Goal: Transaction & Acquisition: Purchase product/service

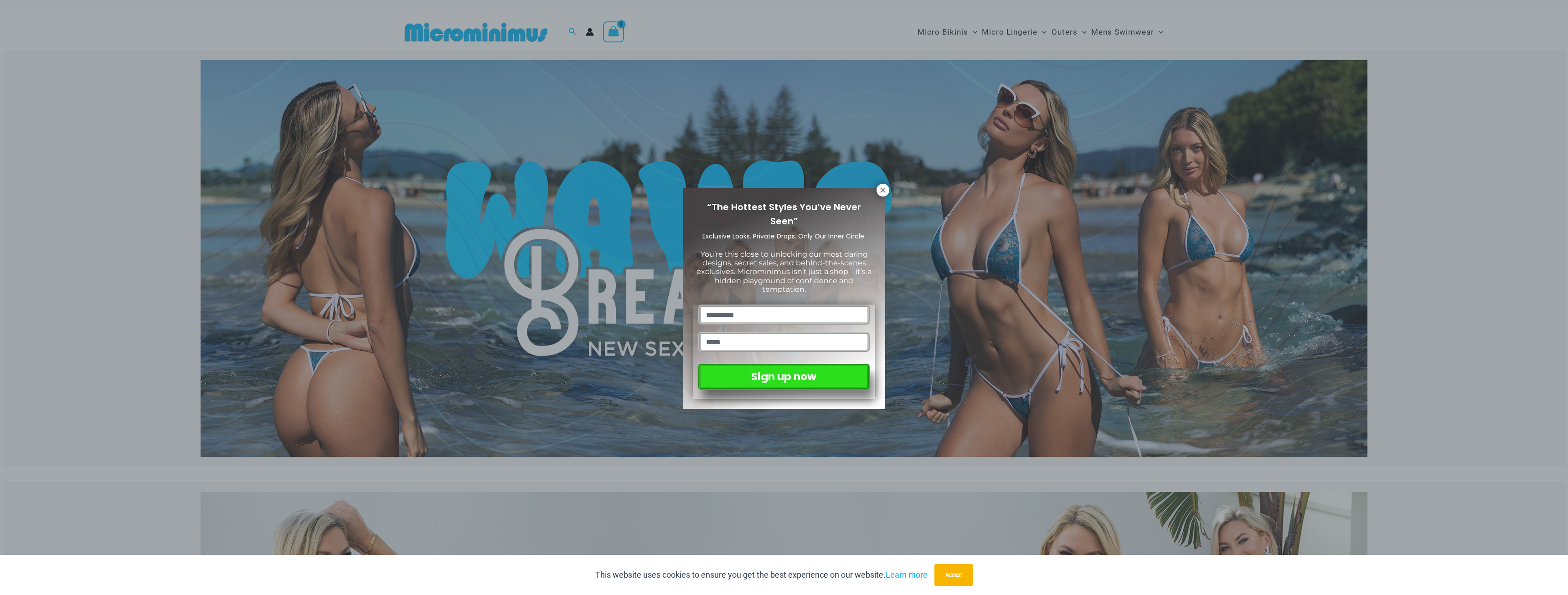
click at [704, 288] on div "You’re this close to unlocking our most daring designs, secret sales, and behin…" at bounding box center [784, 275] width 182 height 59
click at [884, 188] on icon at bounding box center [882, 190] width 5 height 5
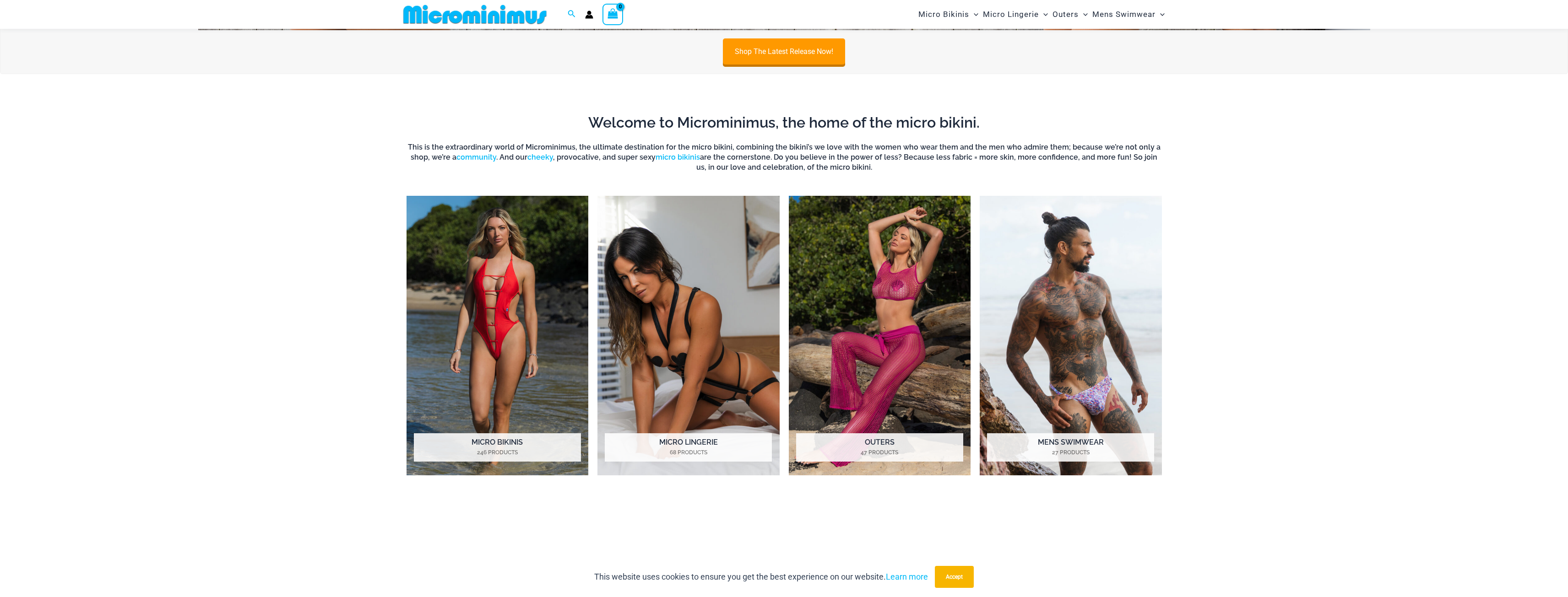
scroll to position [1044, 0]
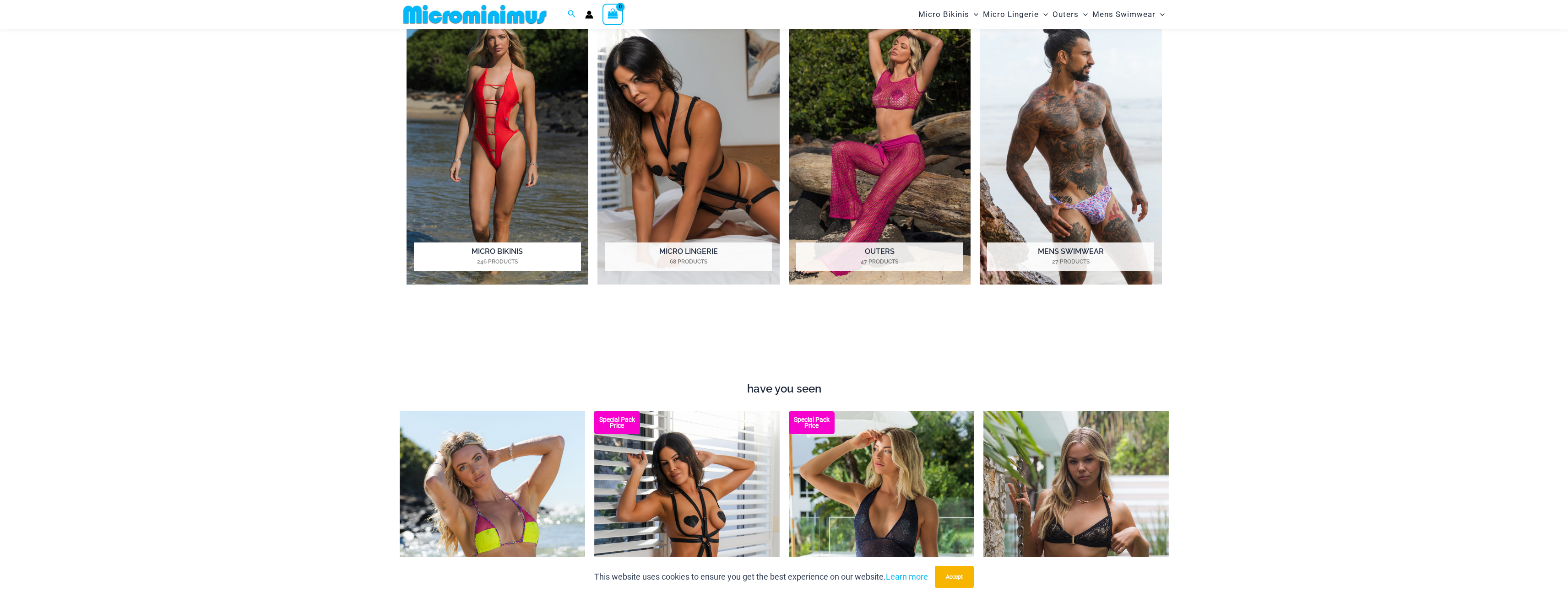
click at [482, 129] on img "Visit product category Micro Bikinis" at bounding box center [498, 145] width 182 height 280
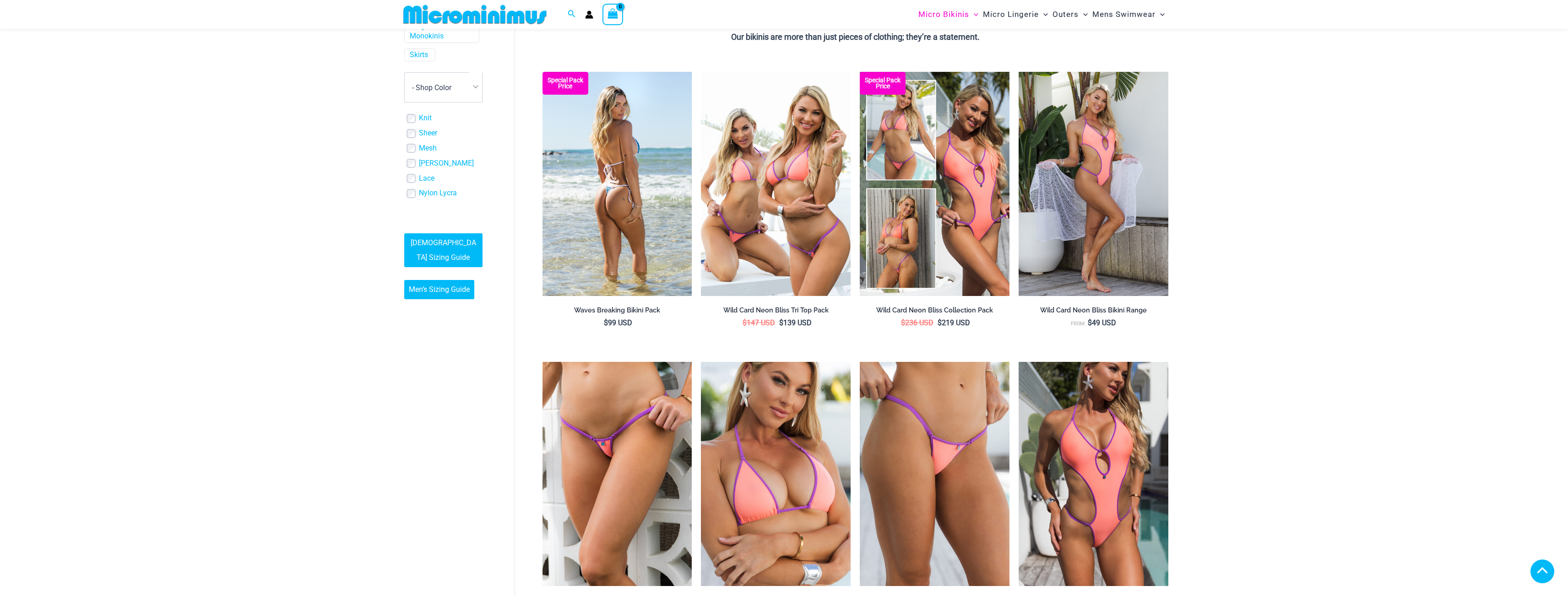
scroll to position [229, 0]
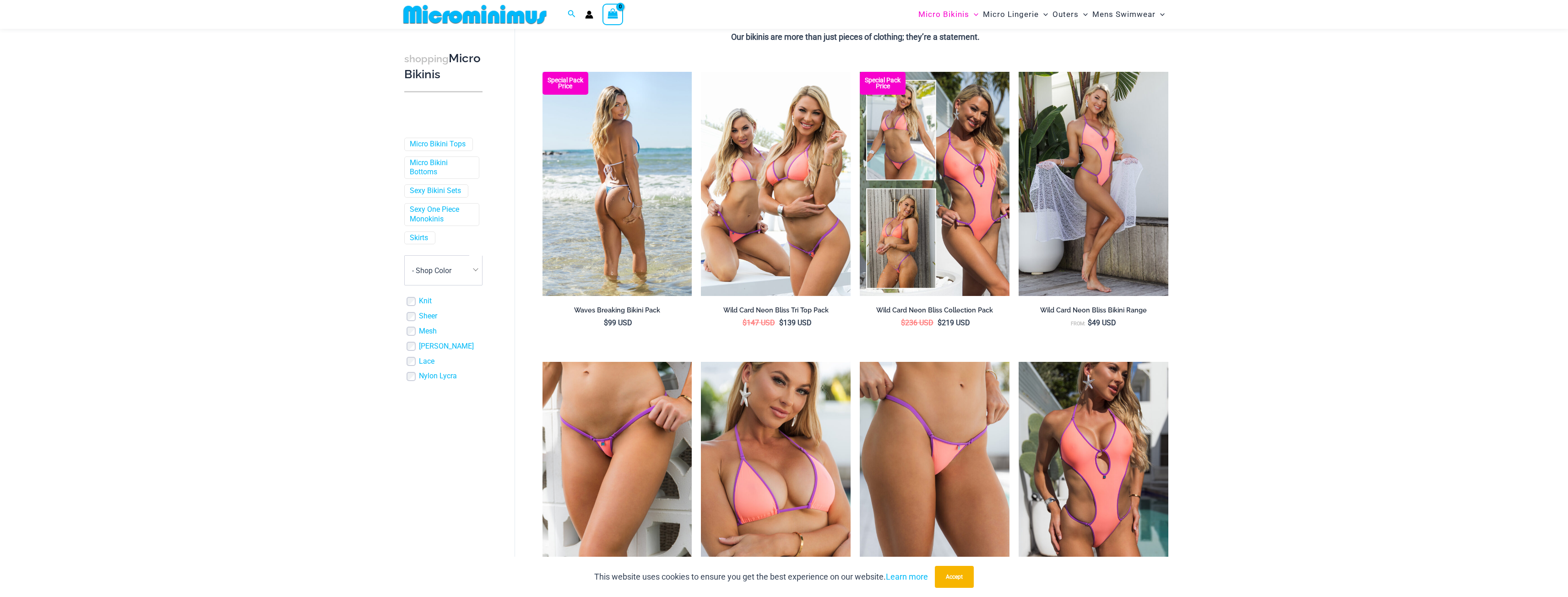
click at [635, 169] on img at bounding box center [617, 184] width 150 height 224
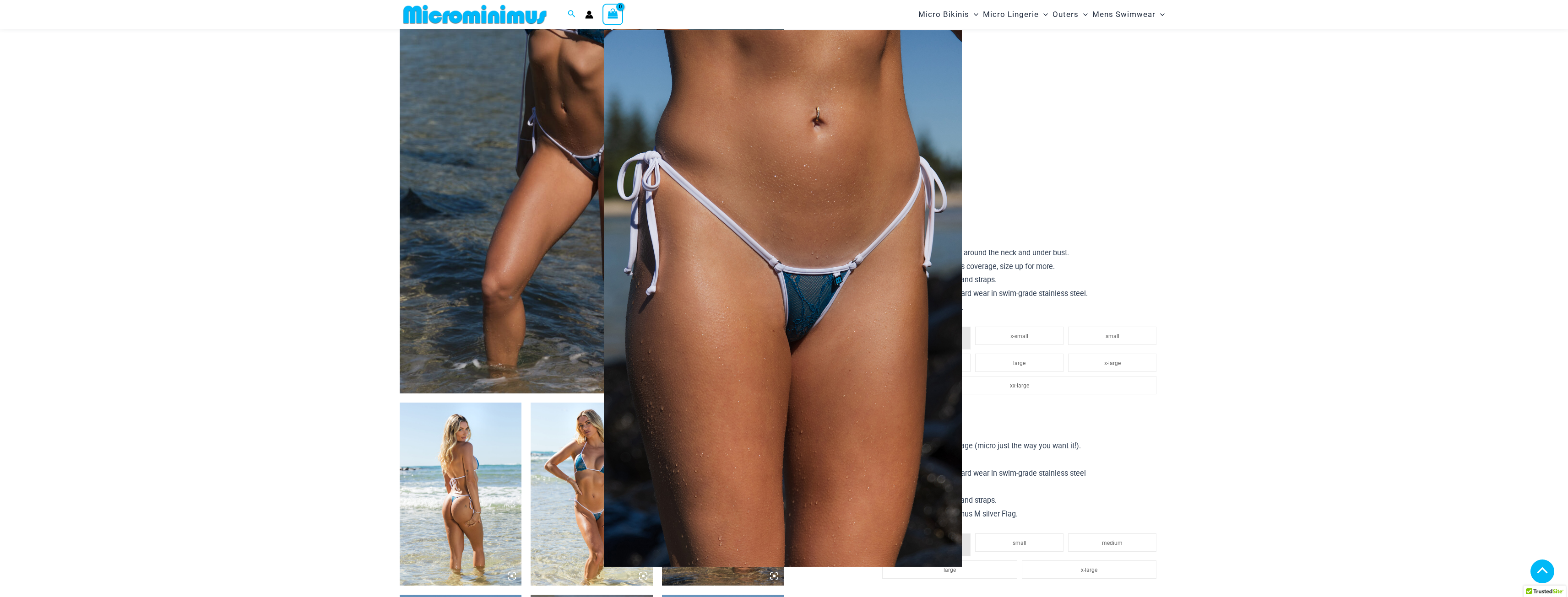
scroll to position [267, 0]
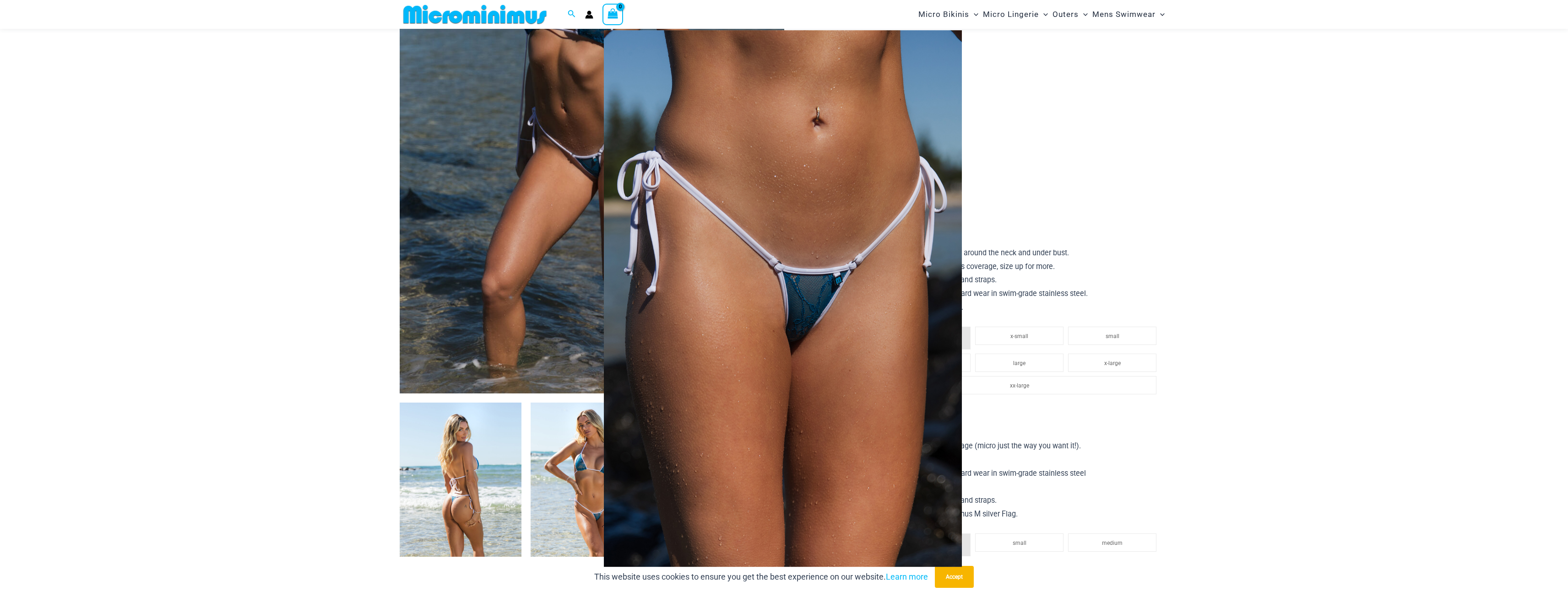
click at [288, 280] on div at bounding box center [784, 298] width 1568 height 597
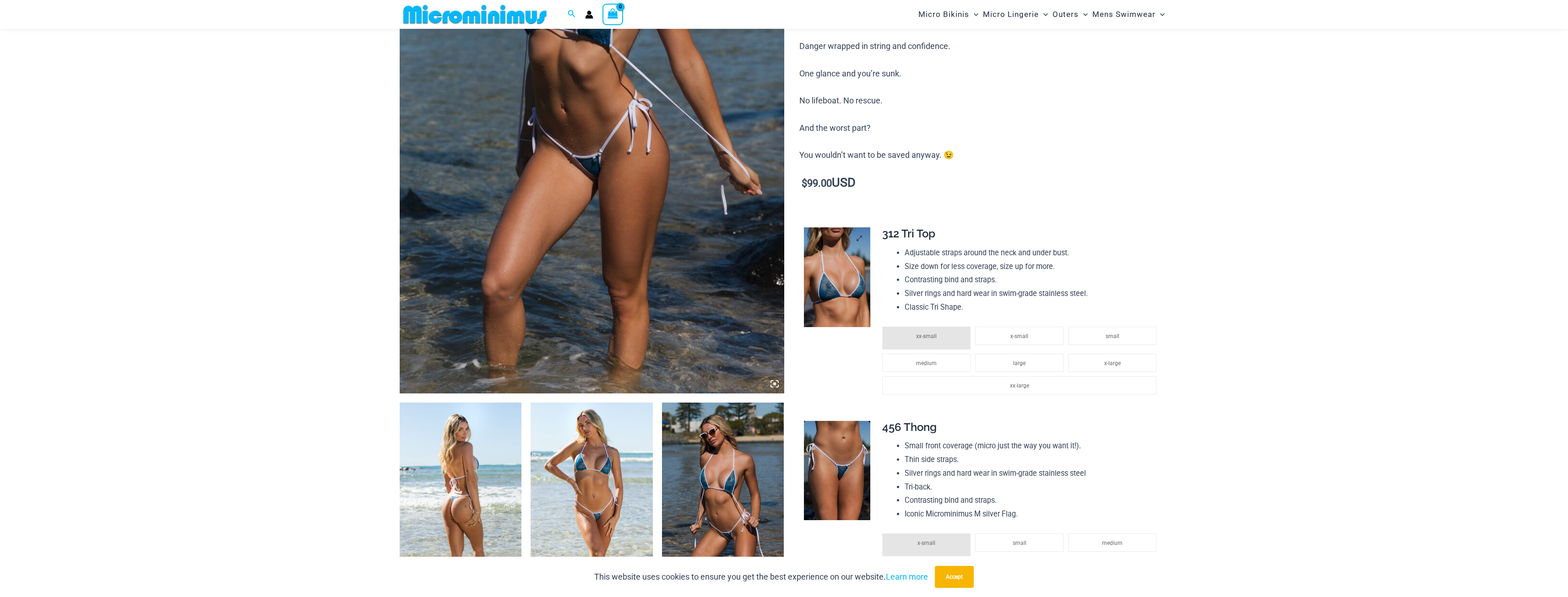
click at [841, 301] on img at bounding box center [837, 276] width 66 height 100
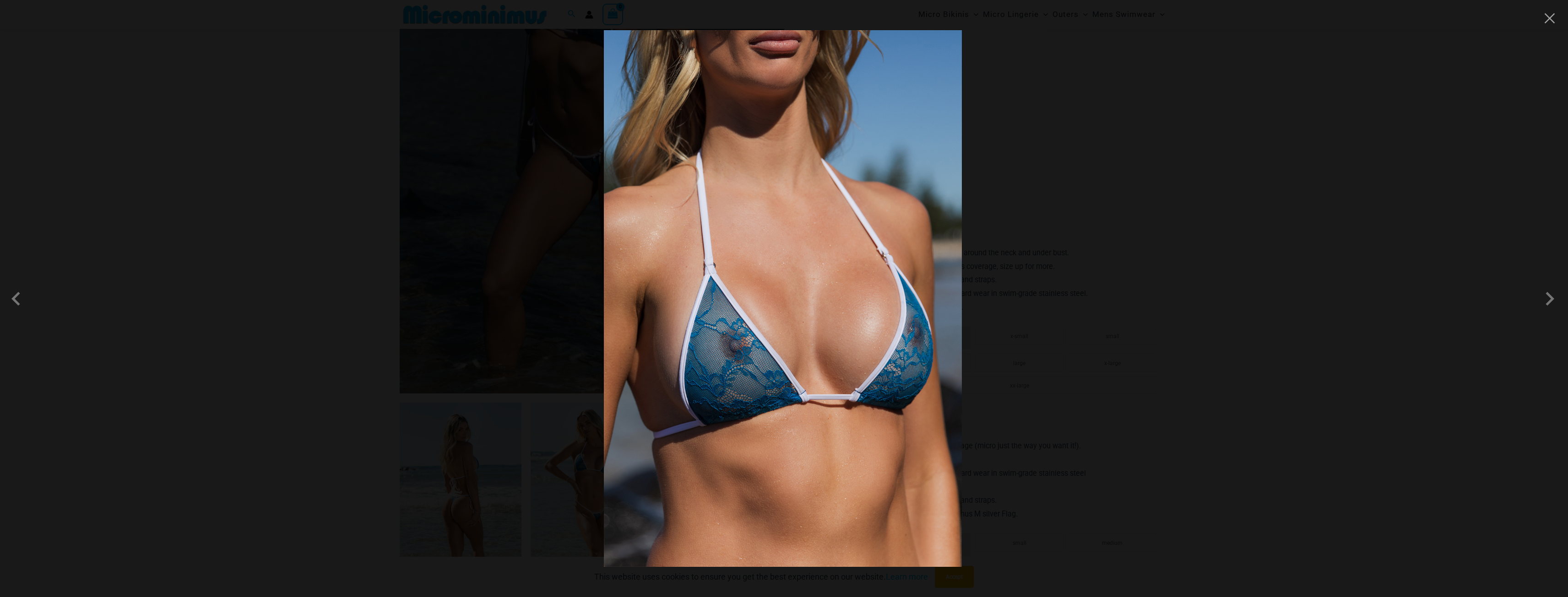
click at [309, 378] on div at bounding box center [784, 298] width 1568 height 597
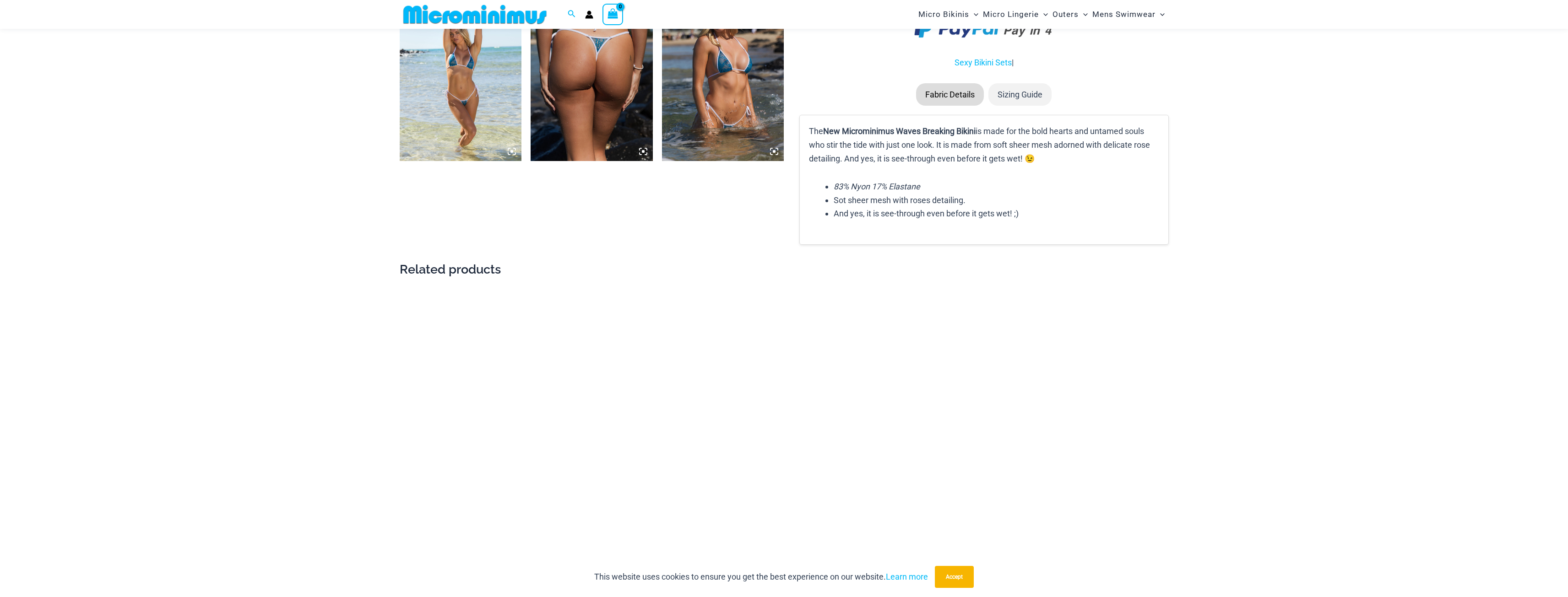
scroll to position [1181, 0]
